Goal: Find specific page/section

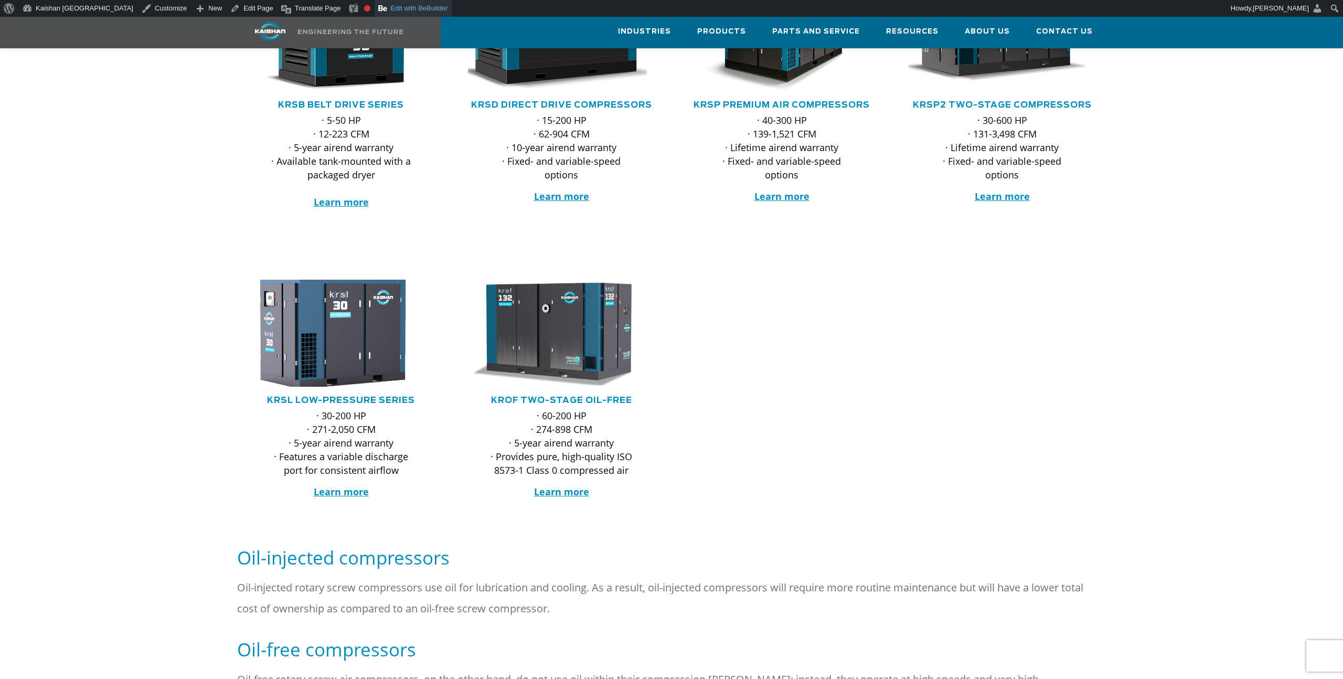
scroll to position [299, 0]
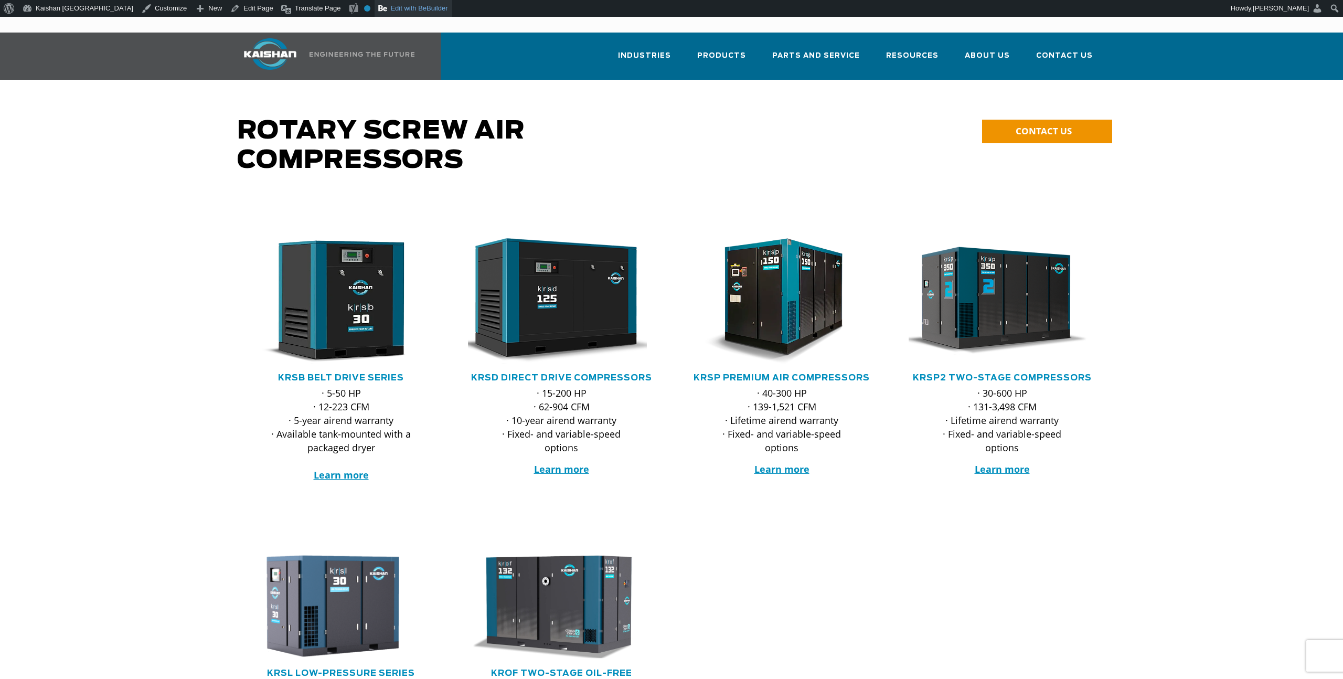
drag, startPoint x: 346, startPoint y: 6, endPoint x: 362, endPoint y: 0, distance: 17.0
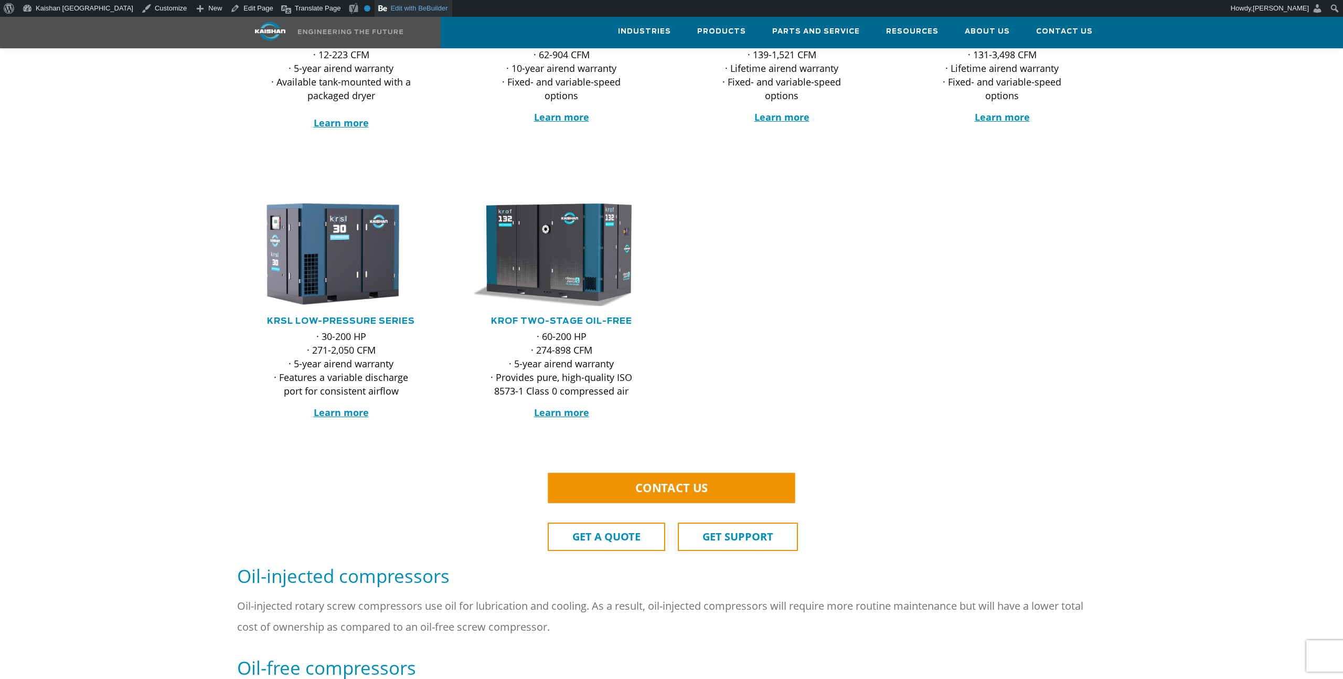
scroll to position [354, 0]
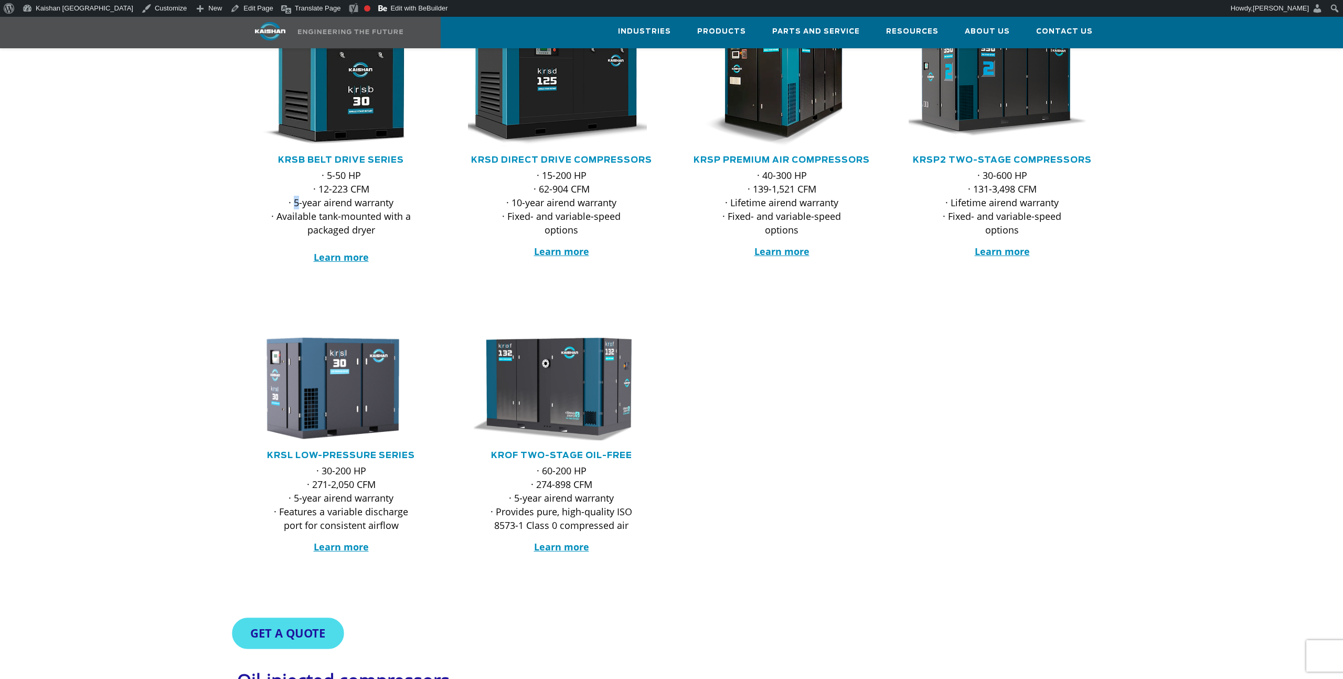
scroll to position [106, 0]
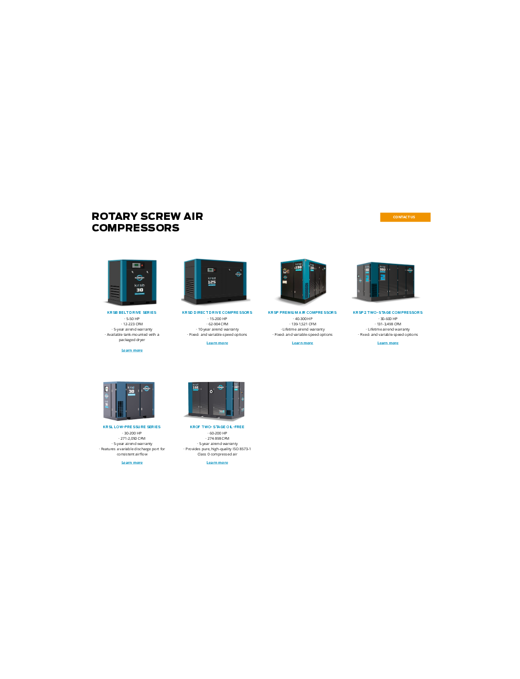
scroll to position [106, 0]
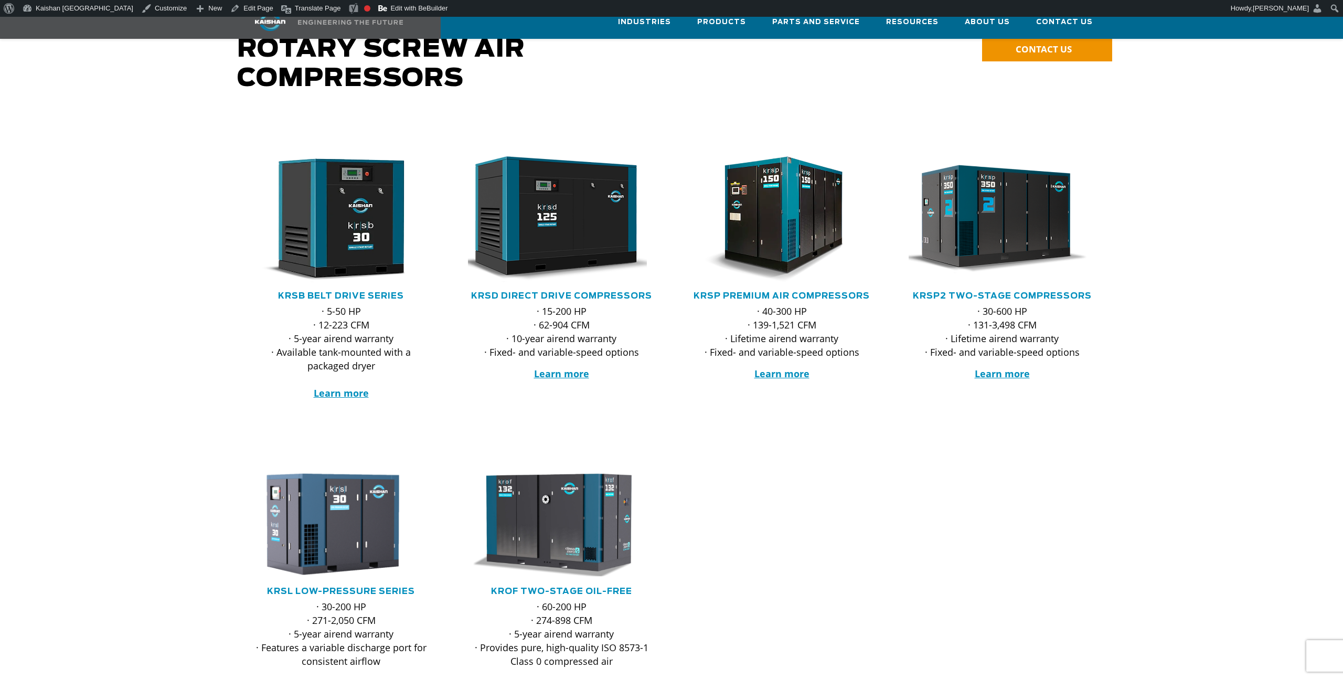
click at [220, 263] on div at bounding box center [671, 284] width 1343 height 340
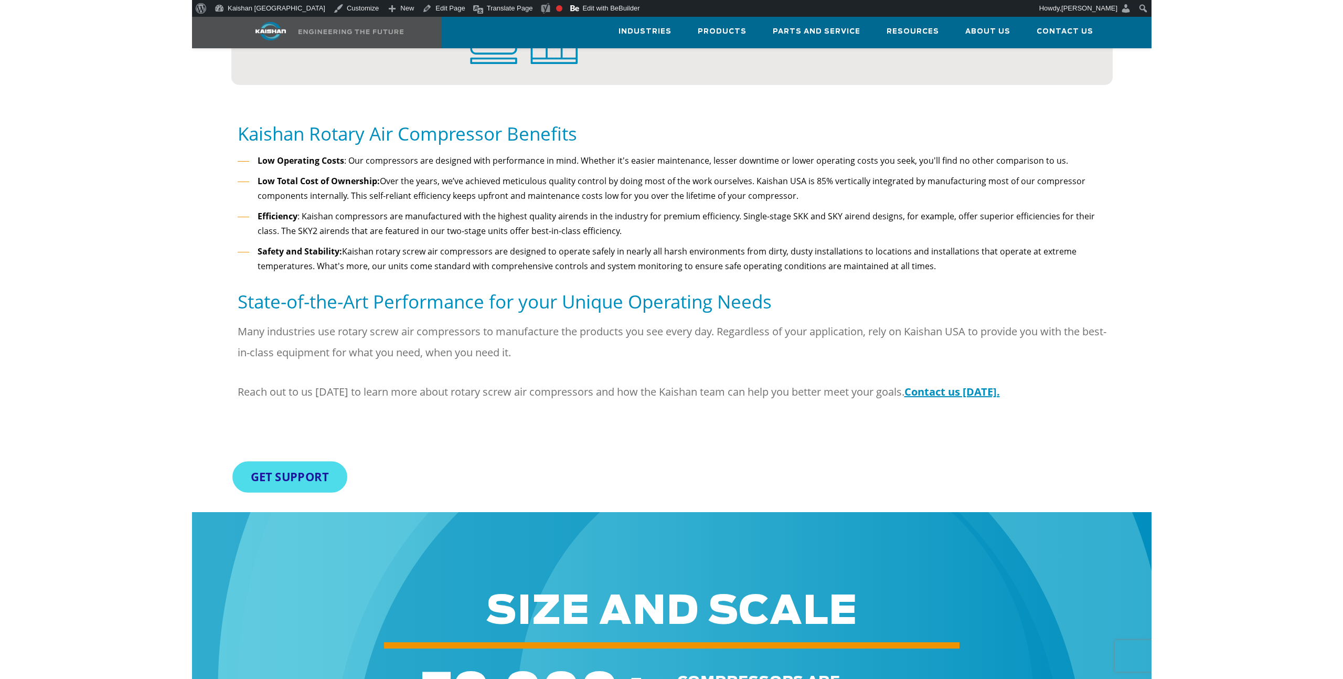
scroll to position [1020, 0]
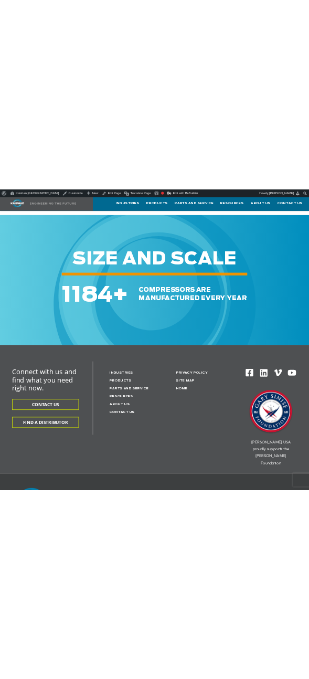
scroll to position [1655, 0]
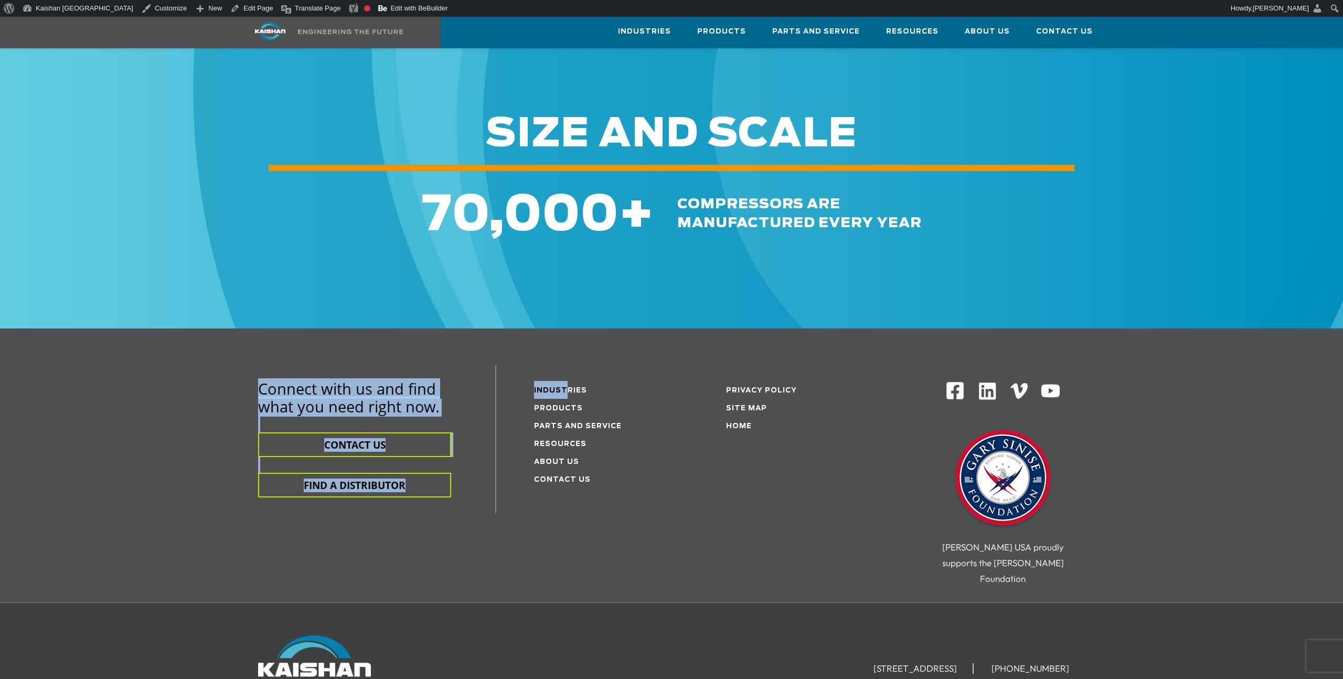
drag, startPoint x: 0, startPoint y: 255, endPoint x: 539, endPoint y: 282, distance: 539.5
click at [539, 328] on div "Connect with us and find what you need right now. CONTACT US FIND A DISTRIBUTOR…" at bounding box center [671, 465] width 1343 height 274
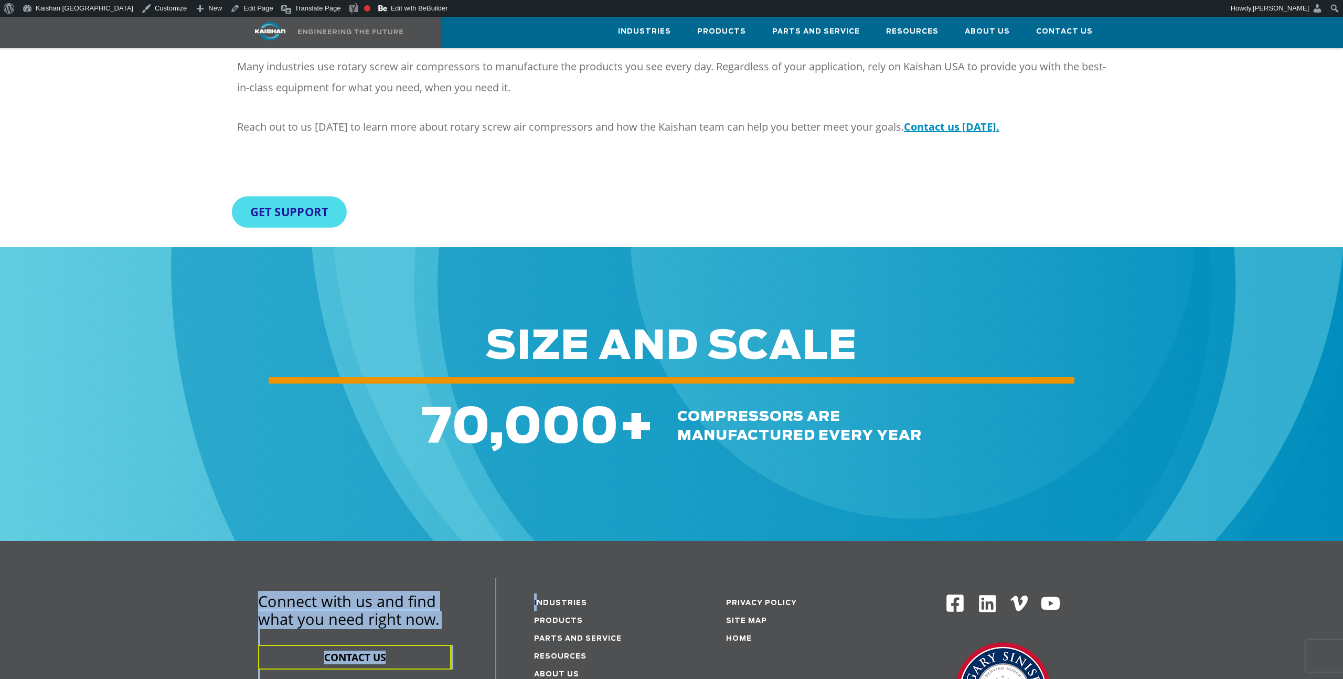
scroll to position [1124, 0]
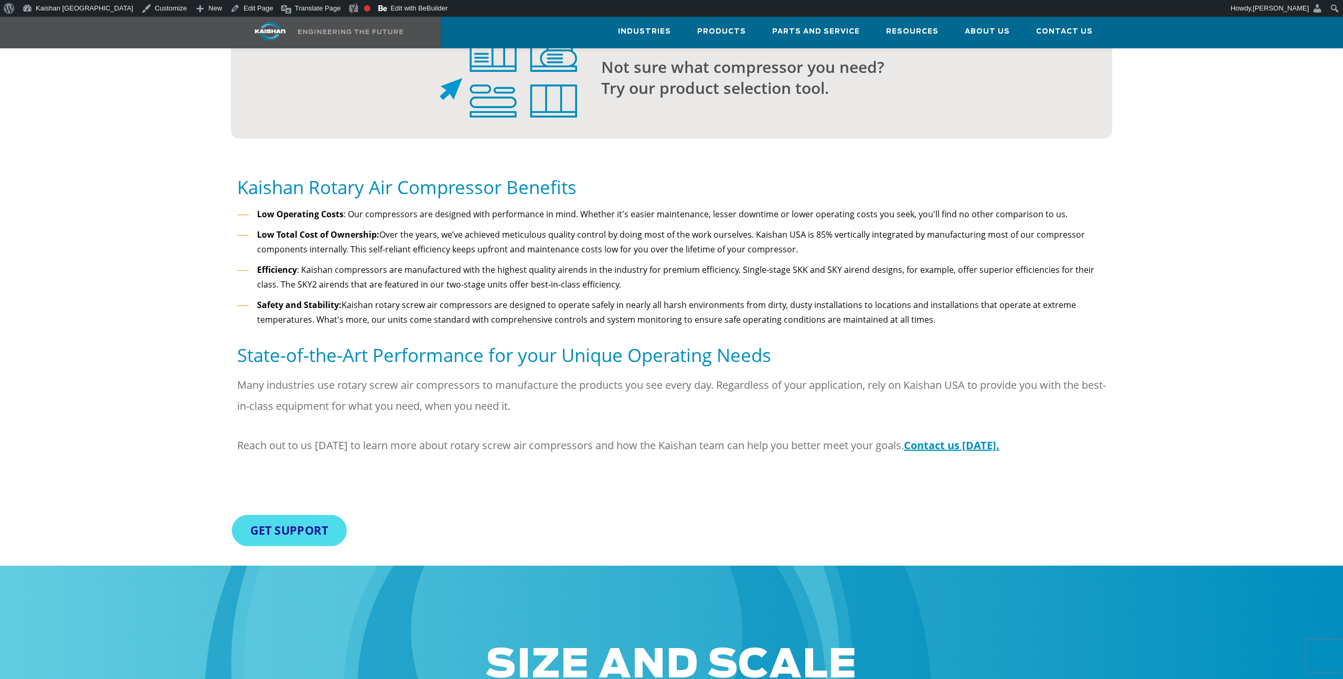
click at [587, 516] on div "GET SUPPORT" at bounding box center [671, 540] width 881 height 49
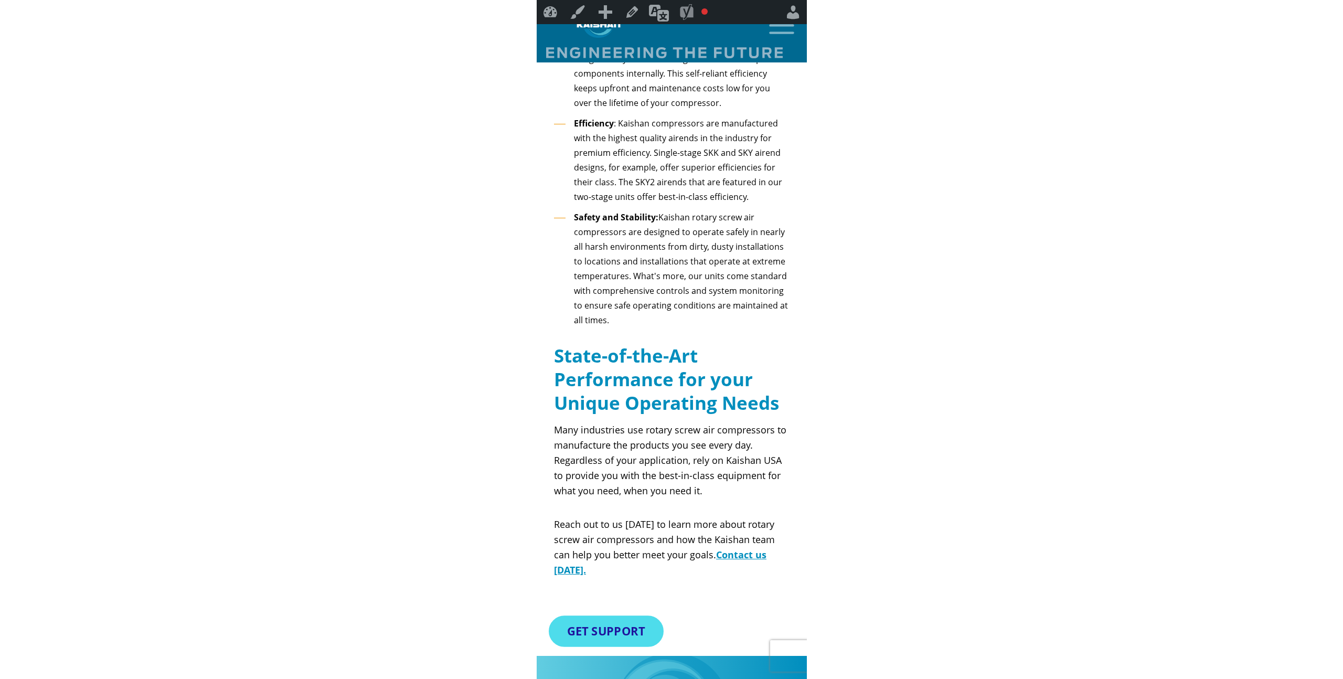
scroll to position [1655, 0]
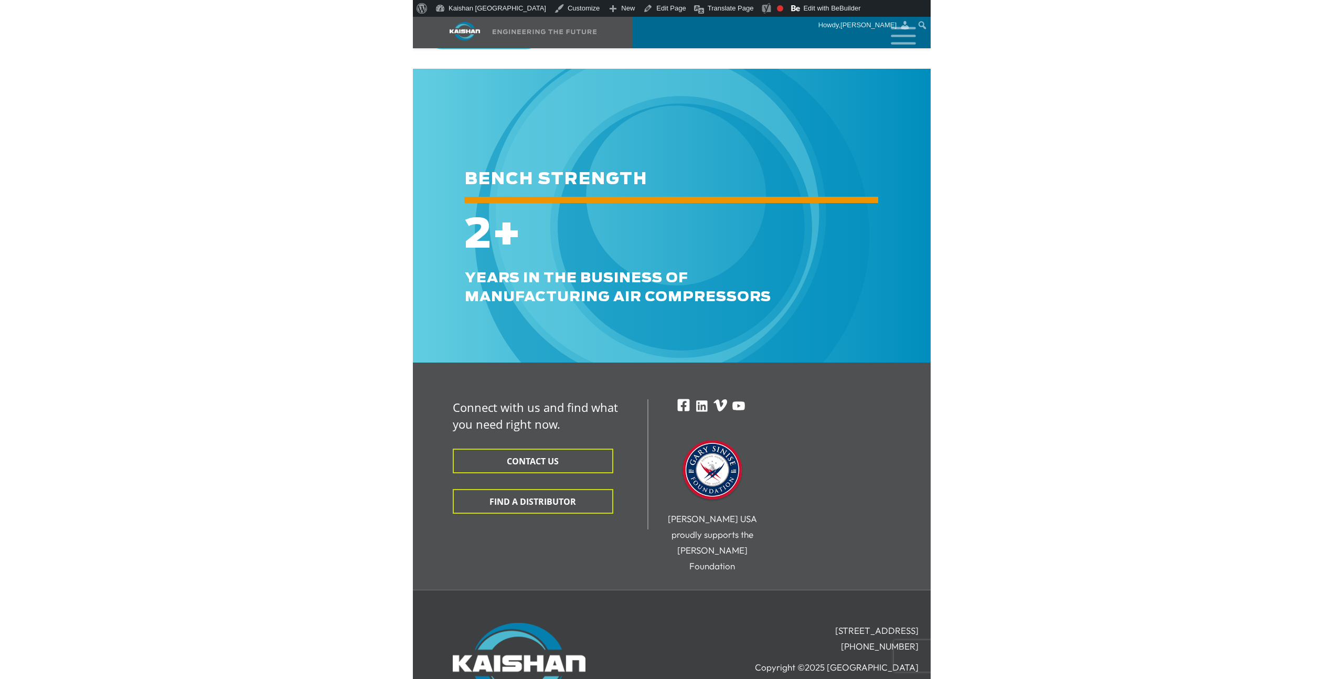
scroll to position [1655, 0]
